Goal: Task Accomplishment & Management: Use online tool/utility

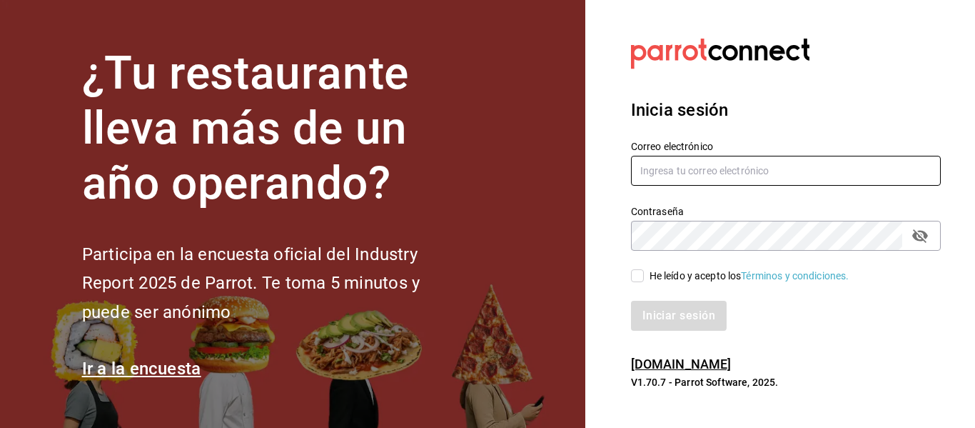
type input "[EMAIL_ADDRESS][DOMAIN_NAME]"
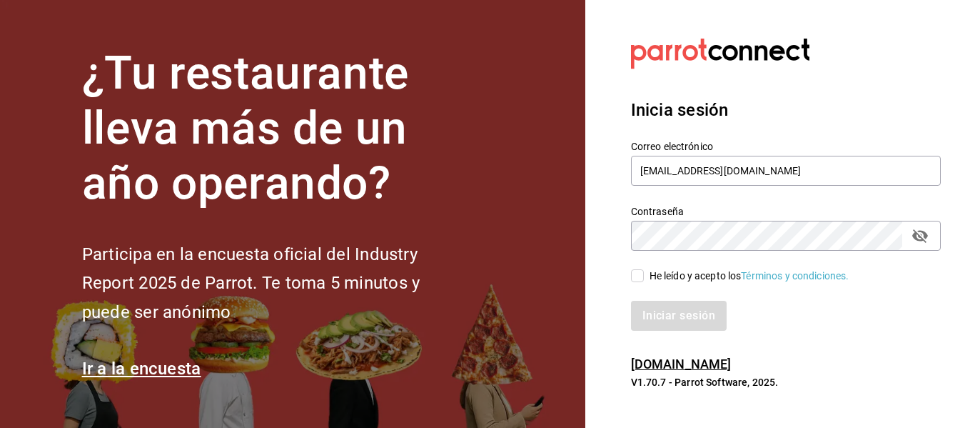
click at [636, 276] on input "He leído y acepto los Términos y condiciones." at bounding box center [637, 275] width 13 height 13
checkbox input "true"
click at [660, 321] on button "Iniciar sesión" at bounding box center [679, 316] width 97 height 30
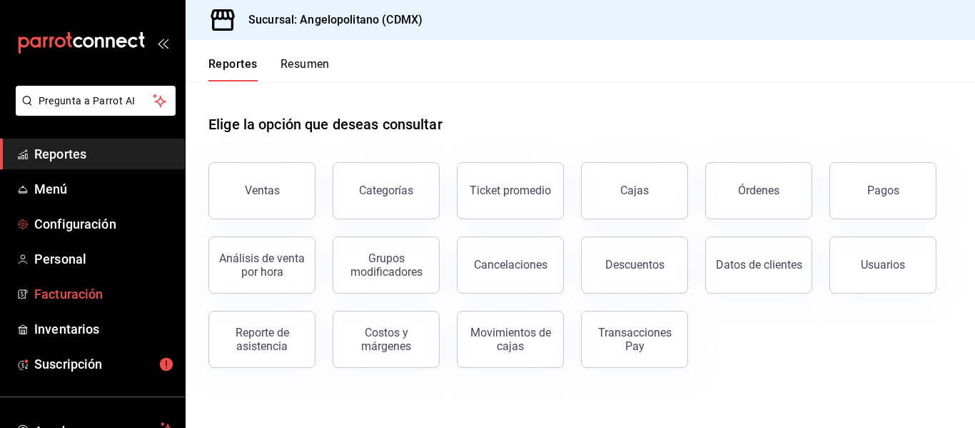
click at [57, 284] on link "Facturación" at bounding box center [92, 294] width 185 height 31
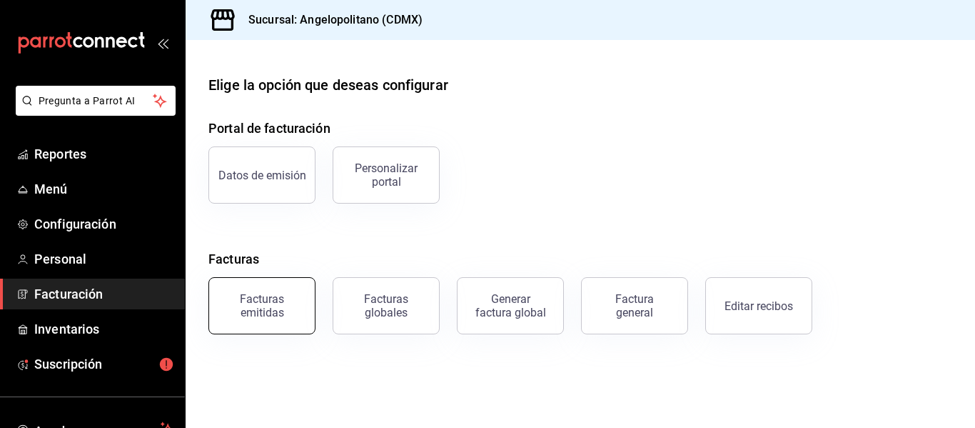
click at [269, 295] on div "Facturas emitidas" at bounding box center [262, 305] width 89 height 27
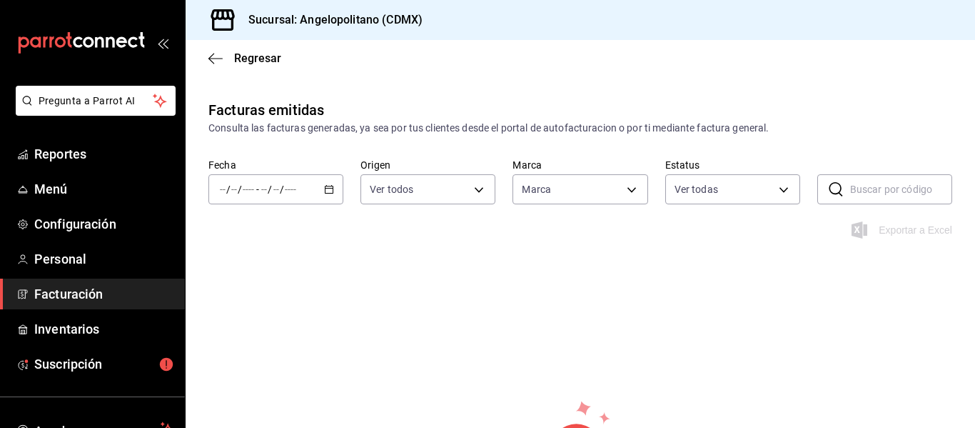
type input "e7b7265c-889c-41a5-bb0c-0e62bdb51750"
click at [327, 194] on div "/ / - / /" at bounding box center [276, 189] width 135 height 30
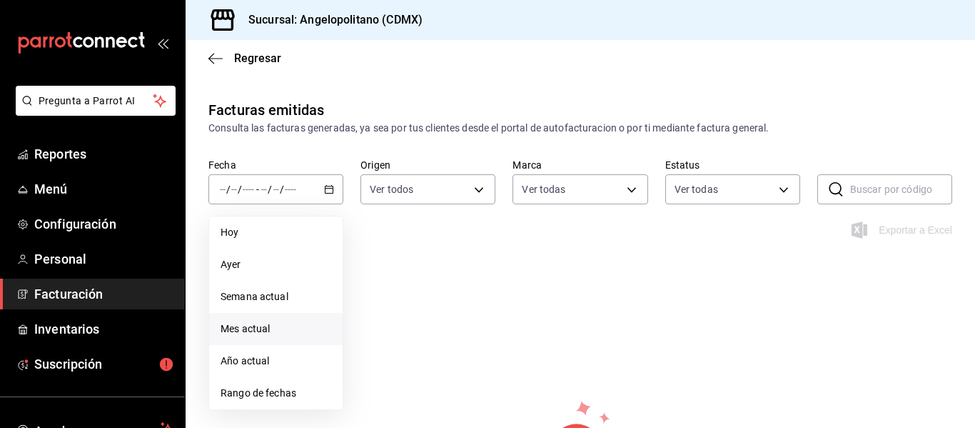
click at [246, 317] on li "Mes actual" at bounding box center [276, 329] width 134 height 32
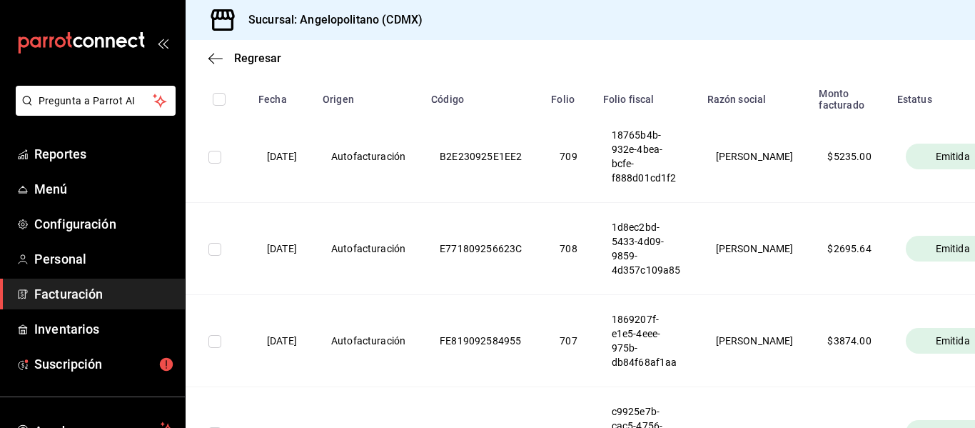
scroll to position [257, 0]
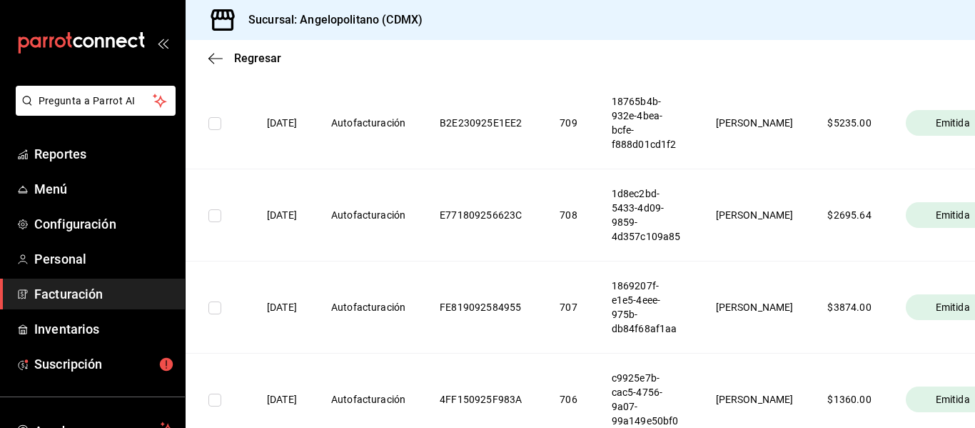
click at [157, 41] on icon "open_drawer_menu" at bounding box center [162, 42] width 11 height 11
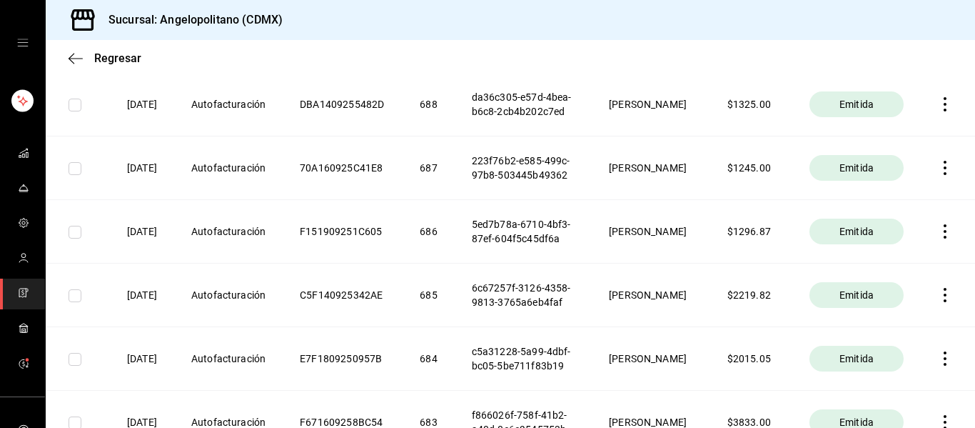
scroll to position [1600, 0]
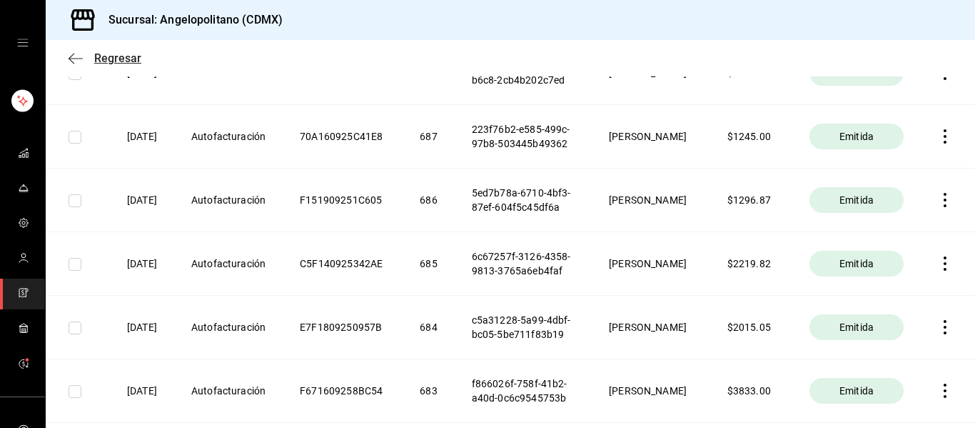
click at [73, 57] on icon "button" at bounding box center [76, 58] width 14 height 13
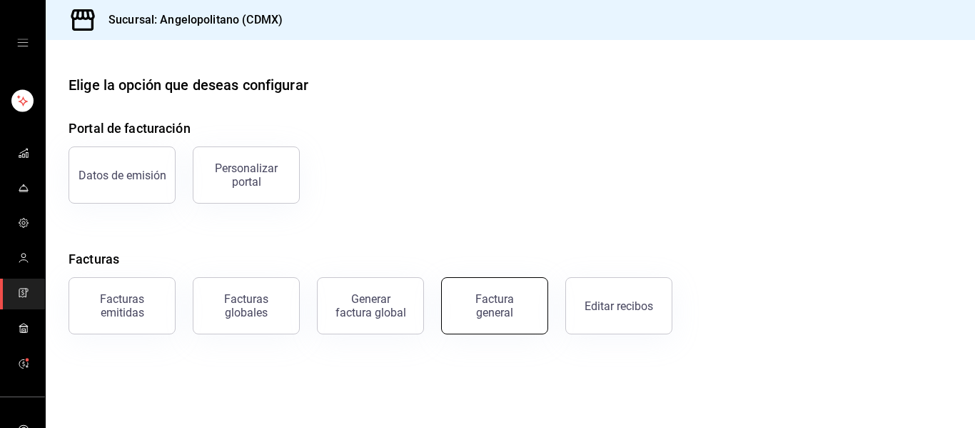
click at [471, 306] on div "Factura general" at bounding box center [494, 305] width 71 height 27
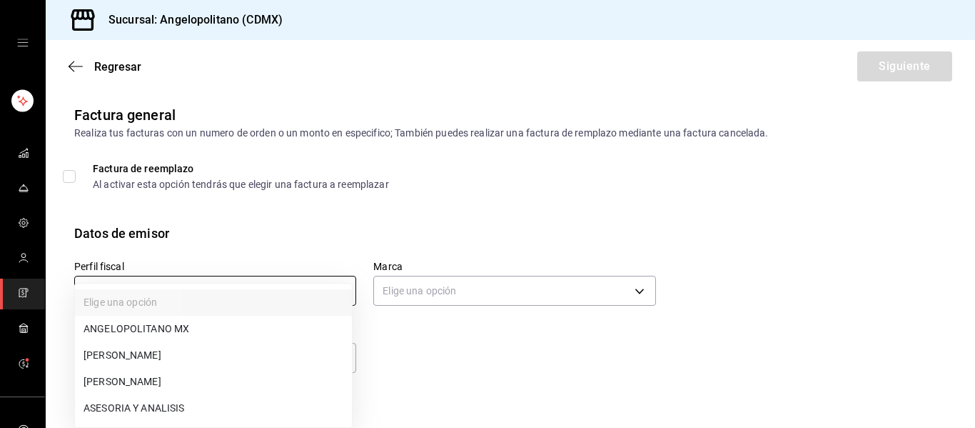
click at [338, 292] on body "Sucursal: Angelopolitano (CDMX) Regresar Siguiente Factura general Realiza tus …" at bounding box center [487, 214] width 975 height 428
click at [207, 355] on li "LORENA SERNA MONTERO" at bounding box center [213, 355] width 277 height 26
type input "db605784-34d1-457a-bd2d-51dc5515b688"
type input "e7b7265c-889c-41a5-bb0c-0e62bdb51750"
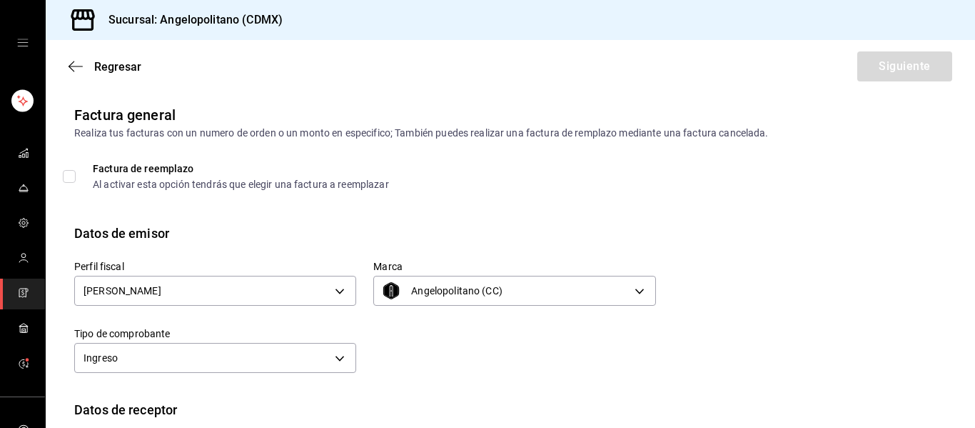
click at [67, 69] on div "Regresar Siguiente" at bounding box center [511, 66] width 930 height 53
click at [74, 69] on icon "button" at bounding box center [76, 66] width 14 height 13
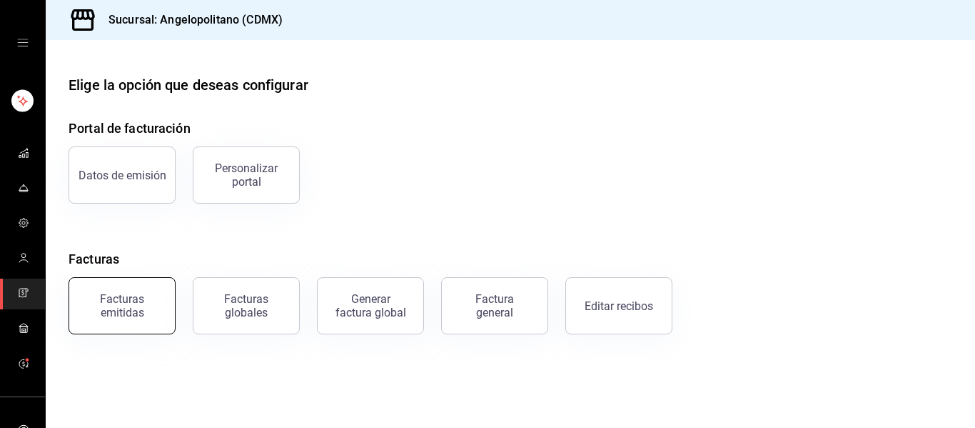
click at [134, 321] on button "Facturas emitidas" at bounding box center [122, 305] width 107 height 57
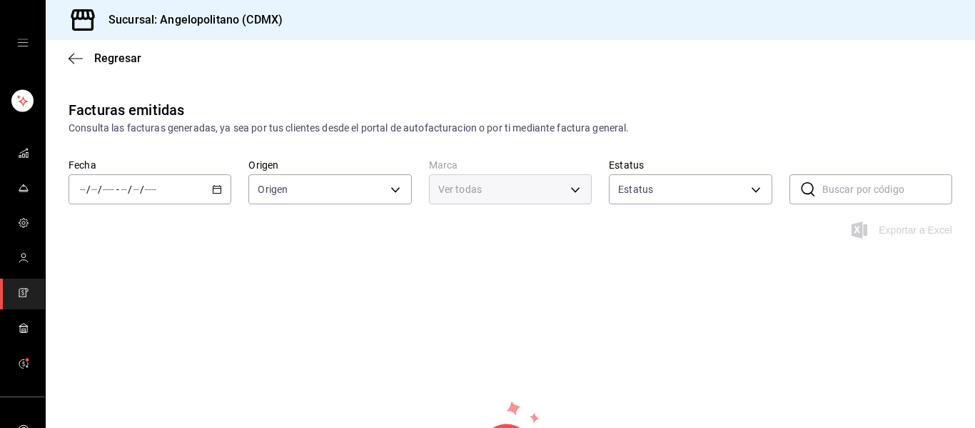
type input "ORDER_INVOICE,GENERAL_INVOICE"
type input "ACTIVE,PENDING_CANCELLATION,CANCELLED,PRE_CANCELLED"
type input "e7b7265c-889c-41a5-bb0c-0e62bdb51750"
click at [212, 190] on icon "button" at bounding box center [217, 189] width 10 height 10
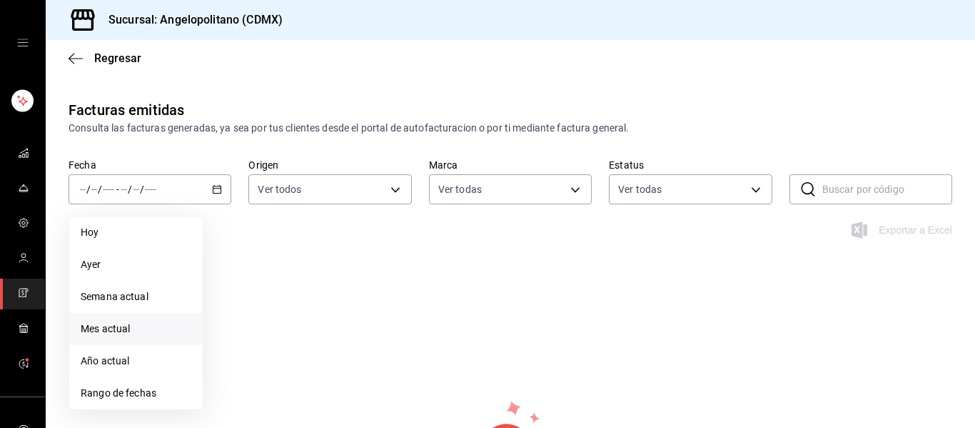
click at [121, 325] on span "Mes actual" at bounding box center [136, 328] width 111 height 15
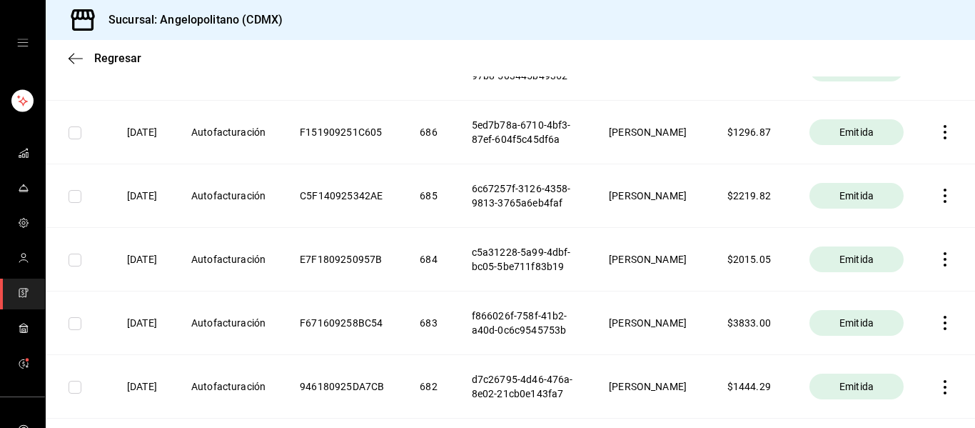
scroll to position [1357, 0]
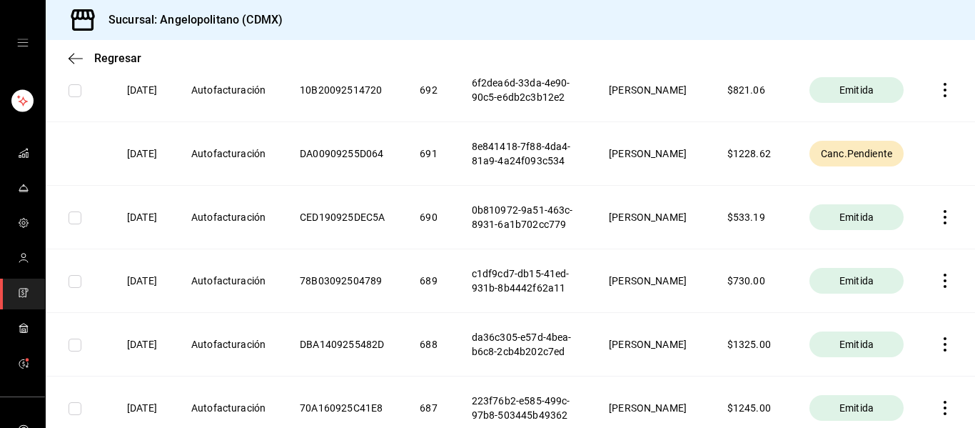
click at [491, 185] on th "8e841418-7f88-4da4-81a9-4a24f093c534" at bounding box center [523, 153] width 137 height 64
copy th "8e841418-7f88-4da4-81a9-4a24f093c534"
click at [73, 64] on icon "button" at bounding box center [76, 58] width 14 height 13
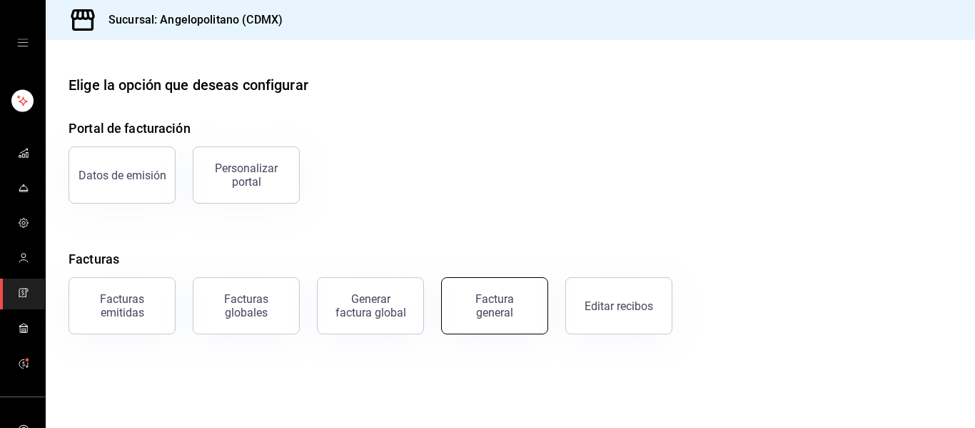
click at [488, 303] on div "Factura general" at bounding box center [494, 305] width 71 height 27
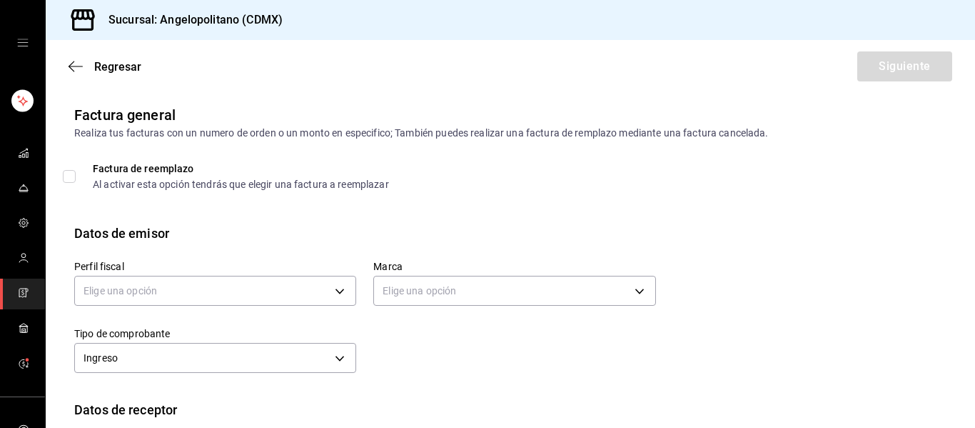
click at [210, 306] on div "Elige una opción" at bounding box center [215, 289] width 282 height 38
click at [211, 297] on body "Sucursal: Angelopolitano (CDMX) Regresar Siguiente Factura general Realiza tus …" at bounding box center [487, 214] width 975 height 428
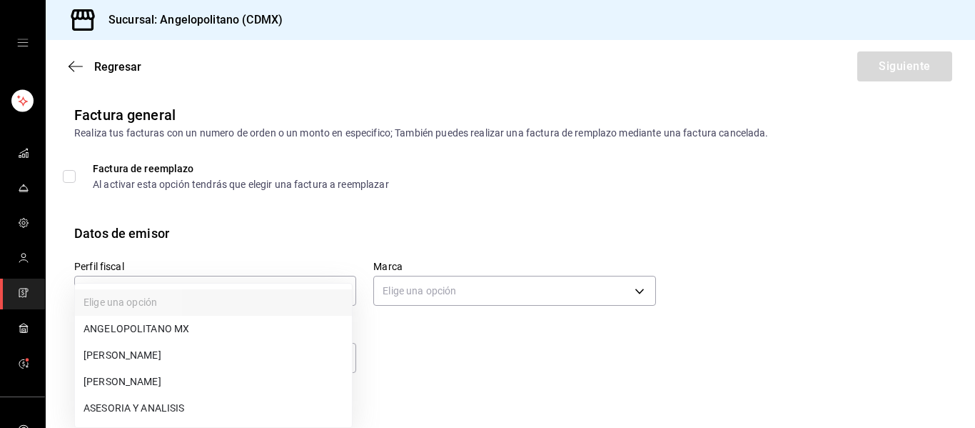
click at [158, 351] on li "LORENA SERNA MONTERO" at bounding box center [213, 355] width 277 height 26
type input "db605784-34d1-457a-bd2d-51dc5515b688"
type input "e7b7265c-889c-41a5-bb0c-0e62bdb51750"
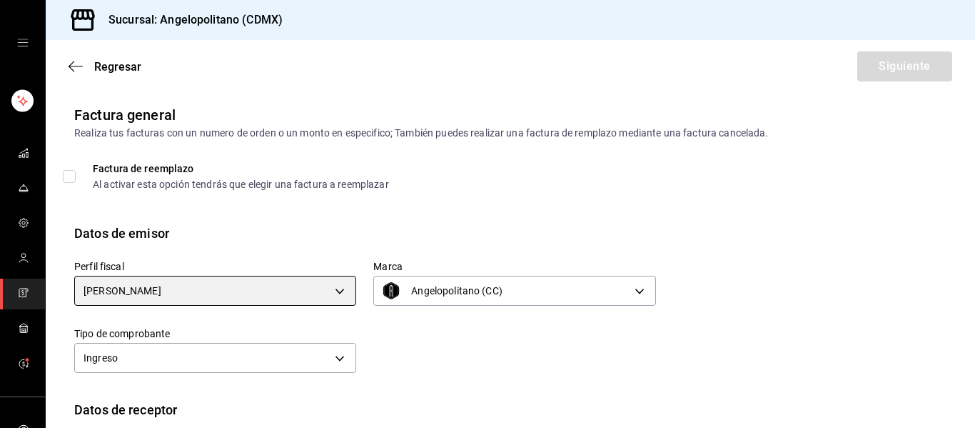
scroll to position [256, 0]
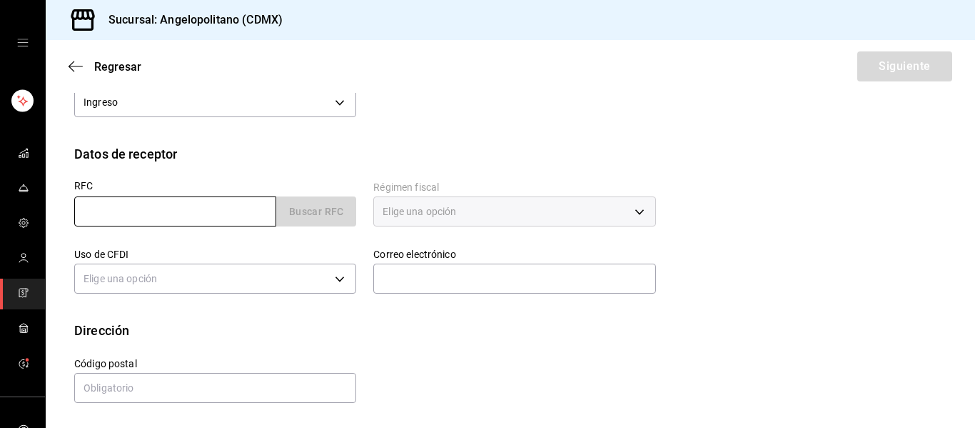
click at [188, 216] on input "text" at bounding box center [175, 211] width 202 height 30
click at [74, 64] on icon "button" at bounding box center [76, 66] width 14 height 13
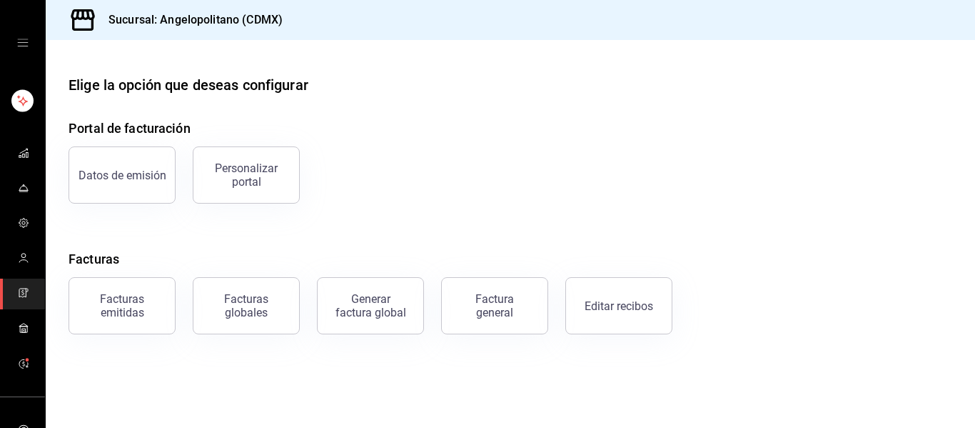
click at [26, 42] on div "mailbox folders" at bounding box center [22, 43] width 45 height 86
click at [17, 42] on icon "open drawer" at bounding box center [22, 42] width 11 height 11
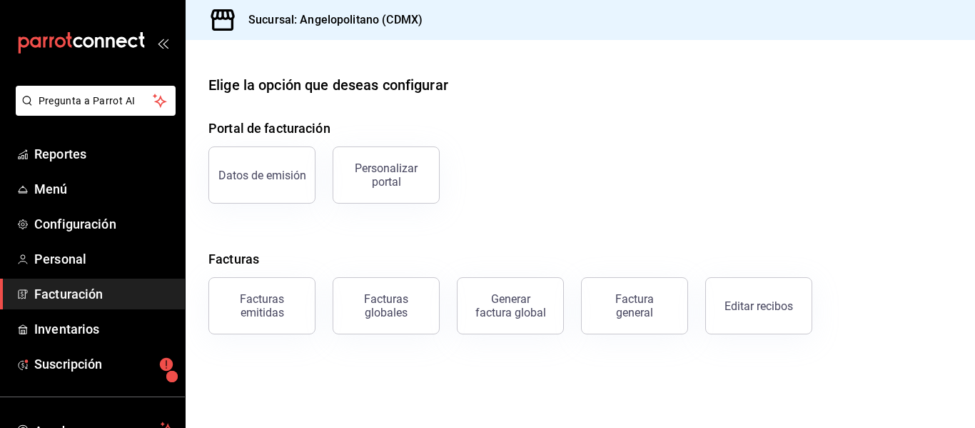
scroll to position [111, 0]
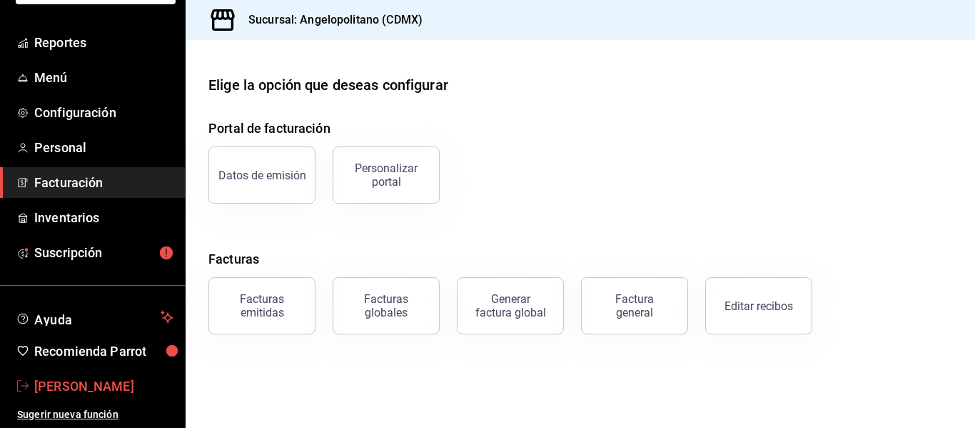
click at [76, 388] on span "Heli Villa" at bounding box center [103, 385] width 139 height 19
